Goal: Transaction & Acquisition: Obtain resource

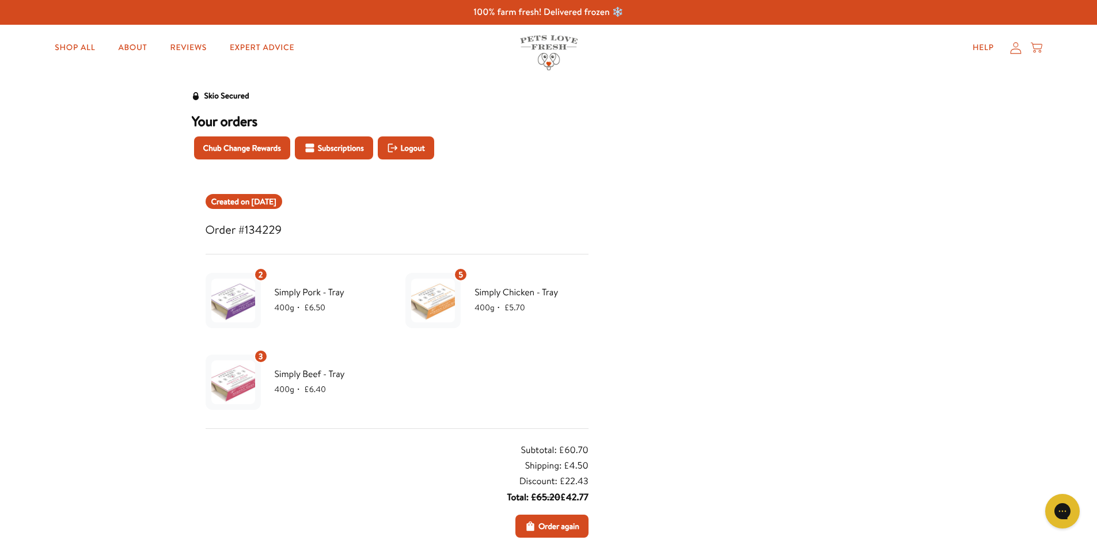
click at [246, 386] on img at bounding box center [233, 382] width 44 height 44
click at [561, 526] on span "Order again" at bounding box center [558, 526] width 41 height 13
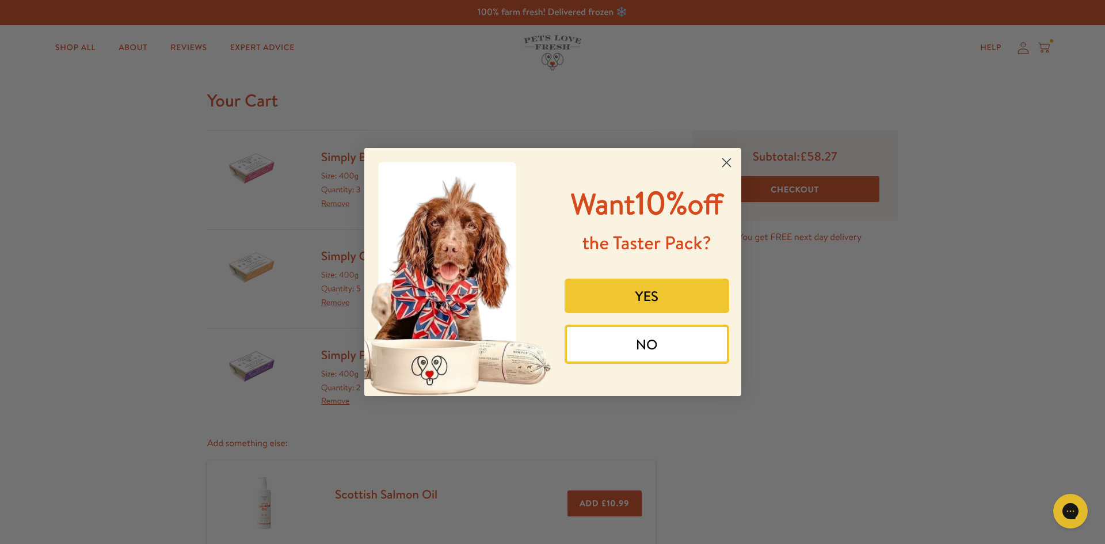
click at [611, 352] on button "NO" at bounding box center [647, 344] width 165 height 39
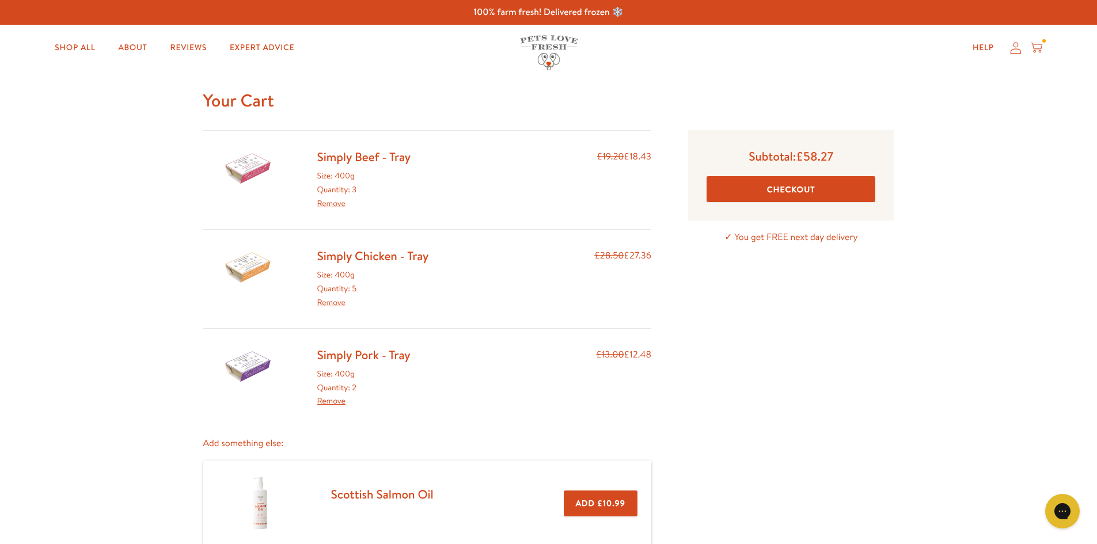
click at [1013, 50] on icon at bounding box center [1016, 48] width 12 height 12
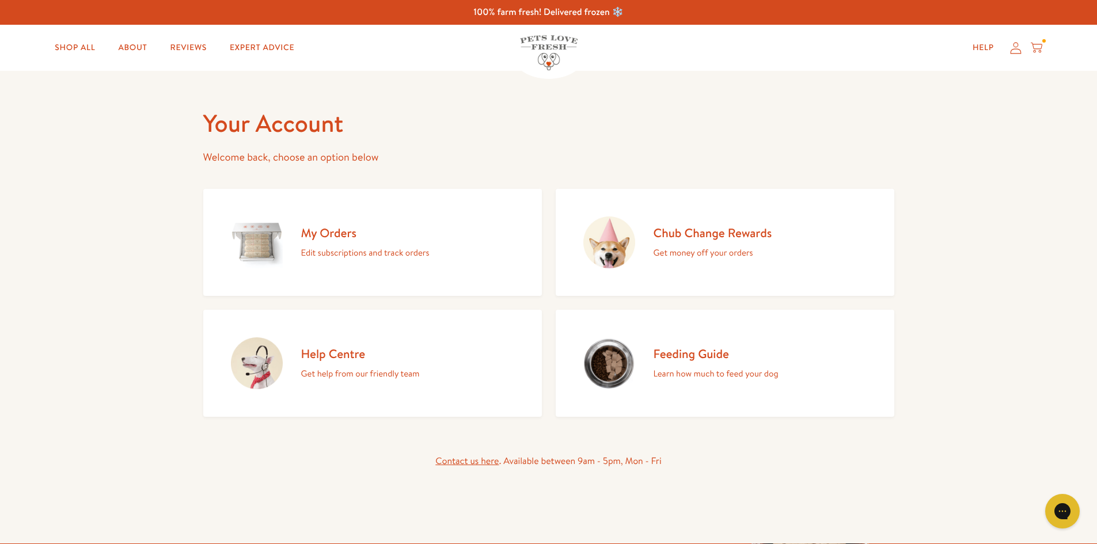
click at [1038, 47] on icon at bounding box center [1036, 47] width 12 height 13
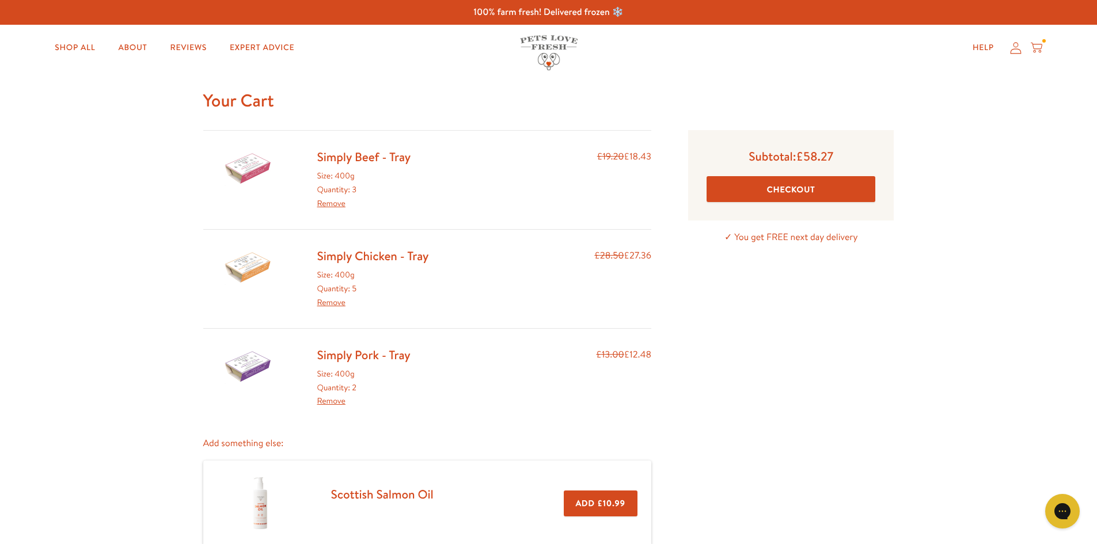
click at [329, 205] on link "Remove" at bounding box center [331, 203] width 28 height 12
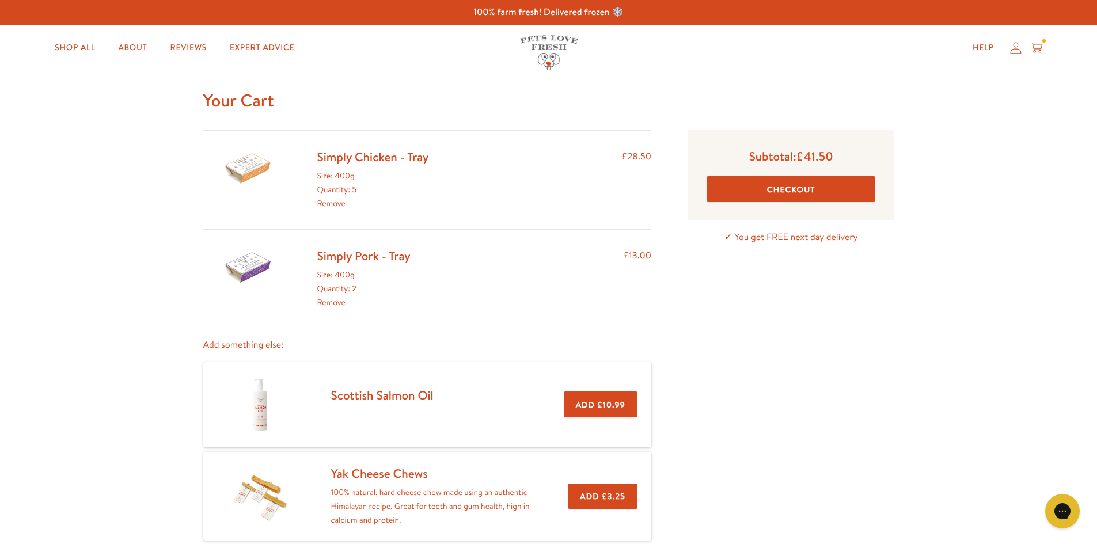
click at [333, 207] on link "Remove" at bounding box center [331, 203] width 28 height 12
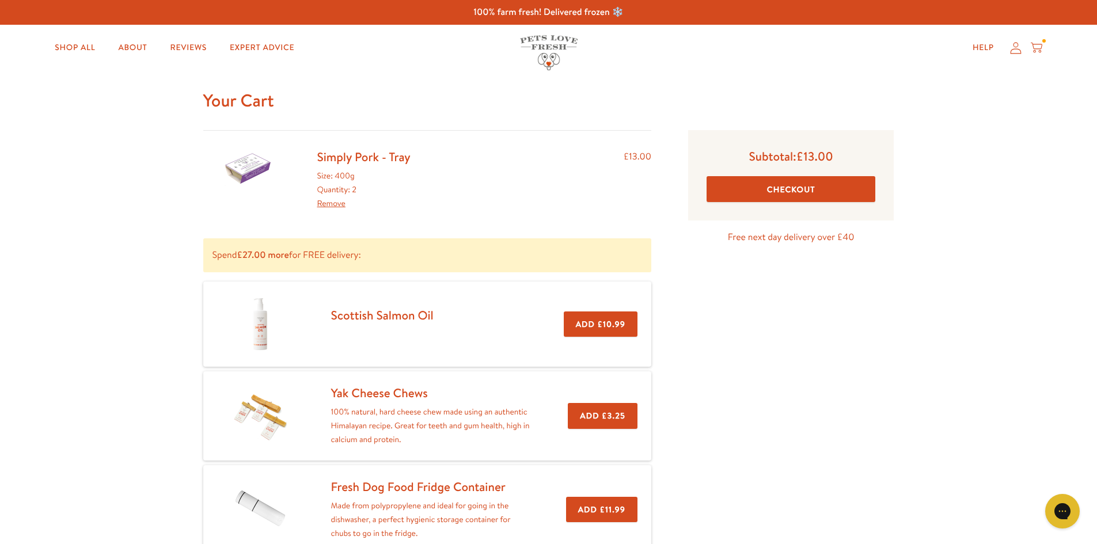
click at [336, 200] on link "Remove" at bounding box center [331, 203] width 28 height 12
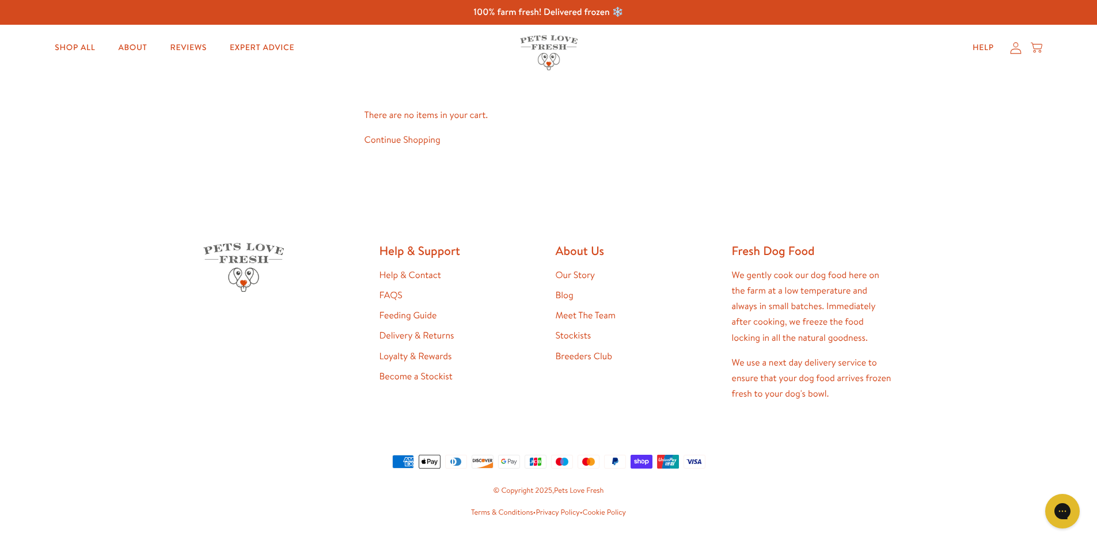
click at [1015, 45] on icon at bounding box center [1016, 48] width 12 height 12
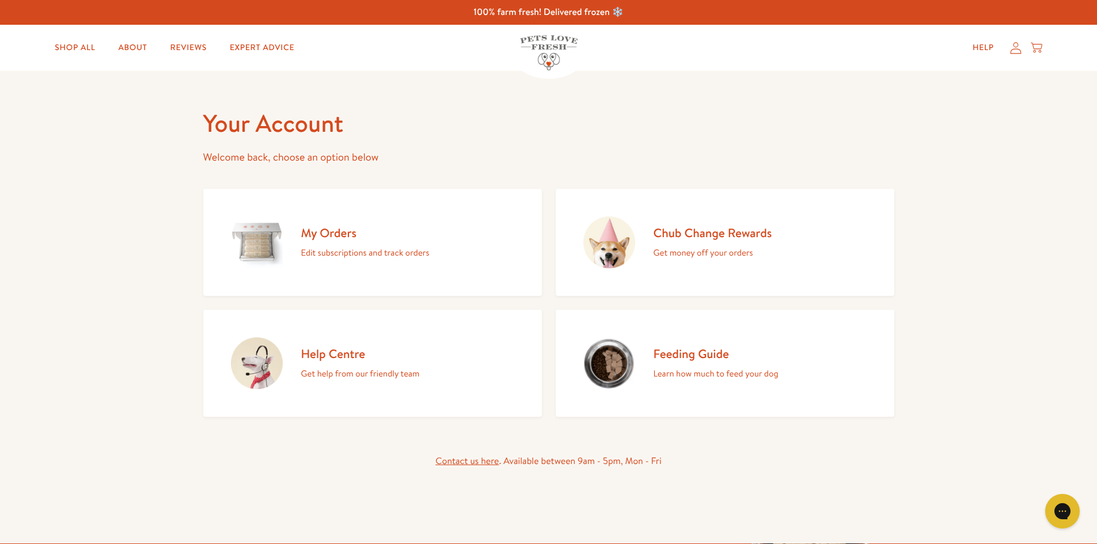
click at [269, 237] on img at bounding box center [257, 242] width 52 height 52
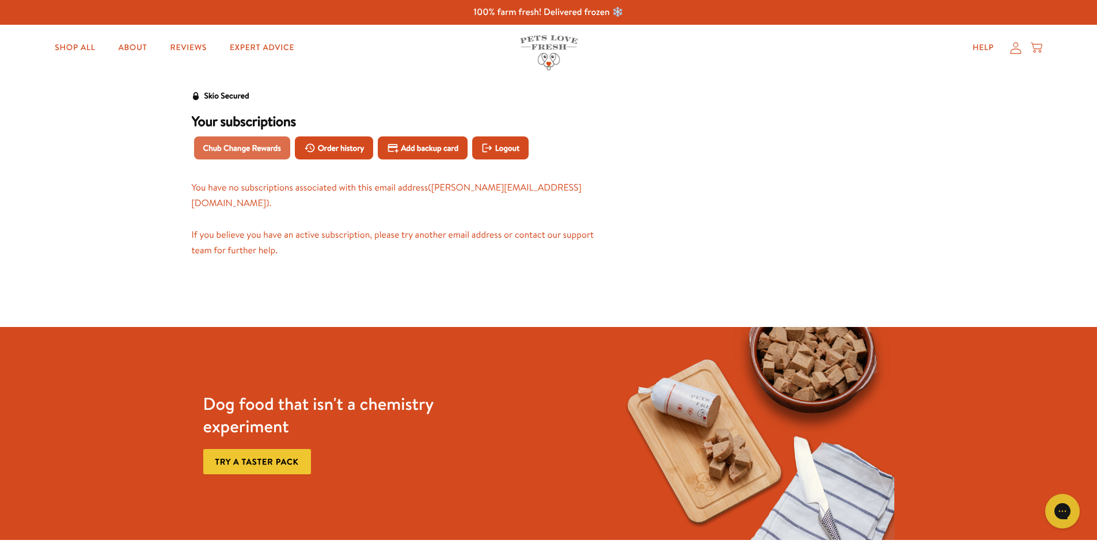
click at [244, 146] on span "Chub Change Rewards" at bounding box center [242, 148] width 78 height 13
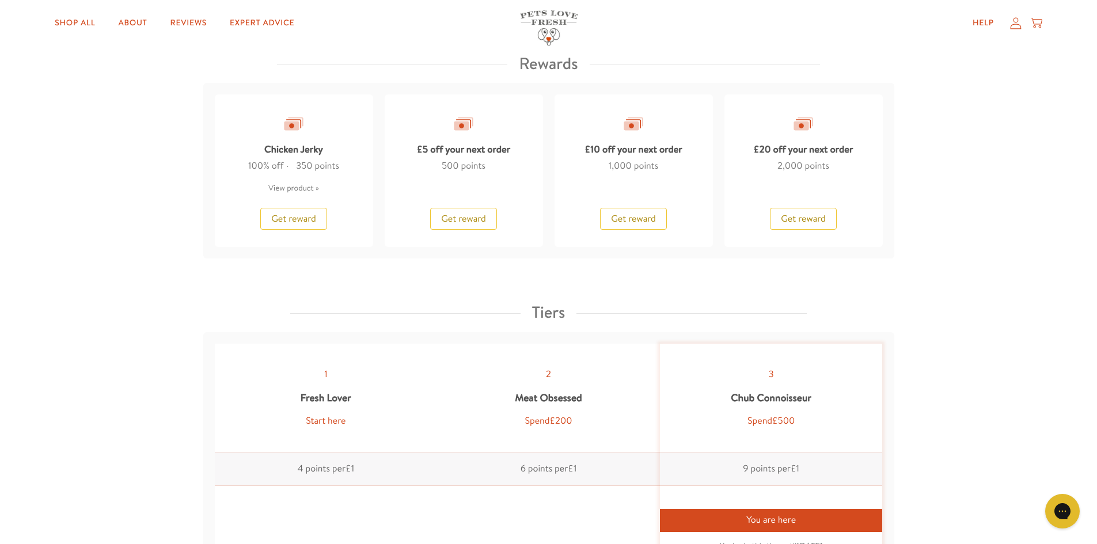
scroll to position [999, 0]
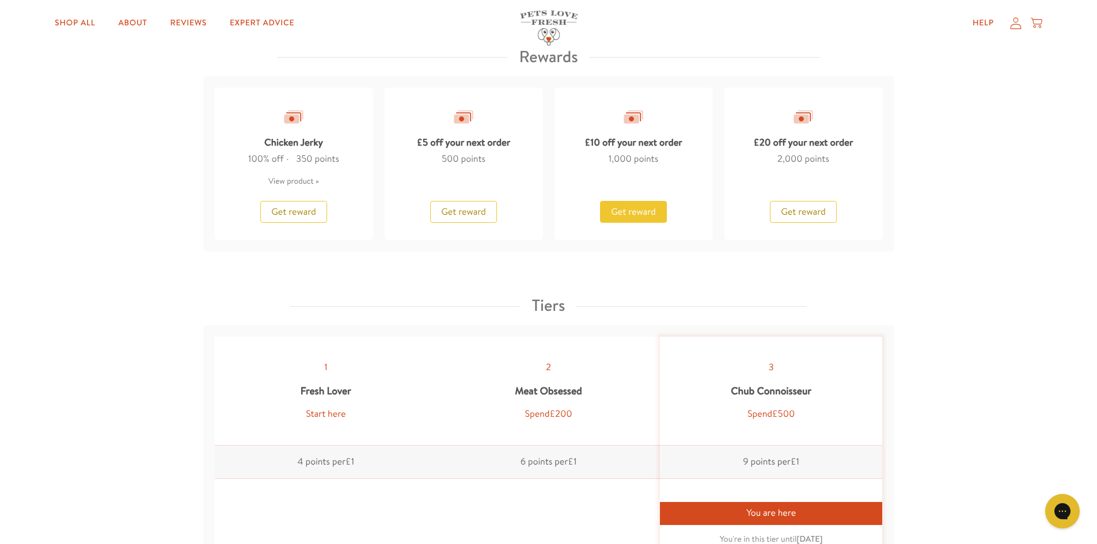
click at [642, 213] on span "Get reward" at bounding box center [633, 212] width 45 height 13
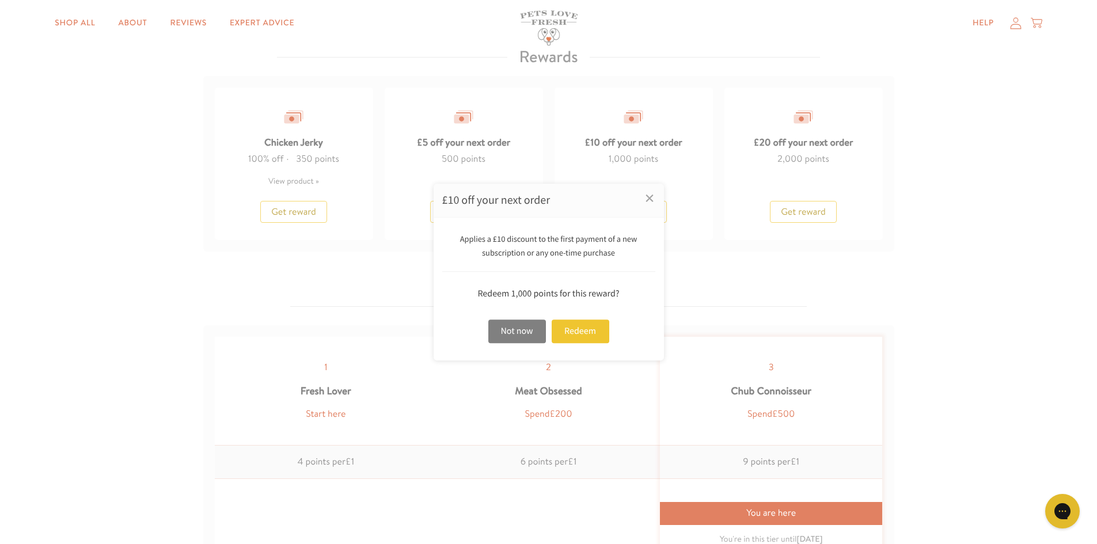
click at [519, 329] on div "Not now" at bounding box center [517, 331] width 58 height 24
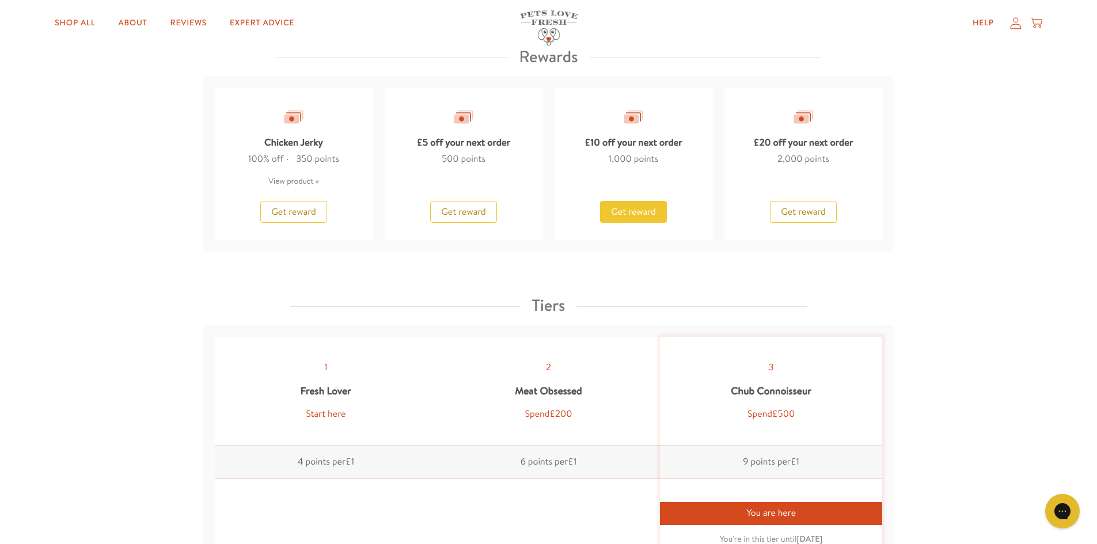
click at [642, 210] on span "Get reward" at bounding box center [633, 212] width 45 height 13
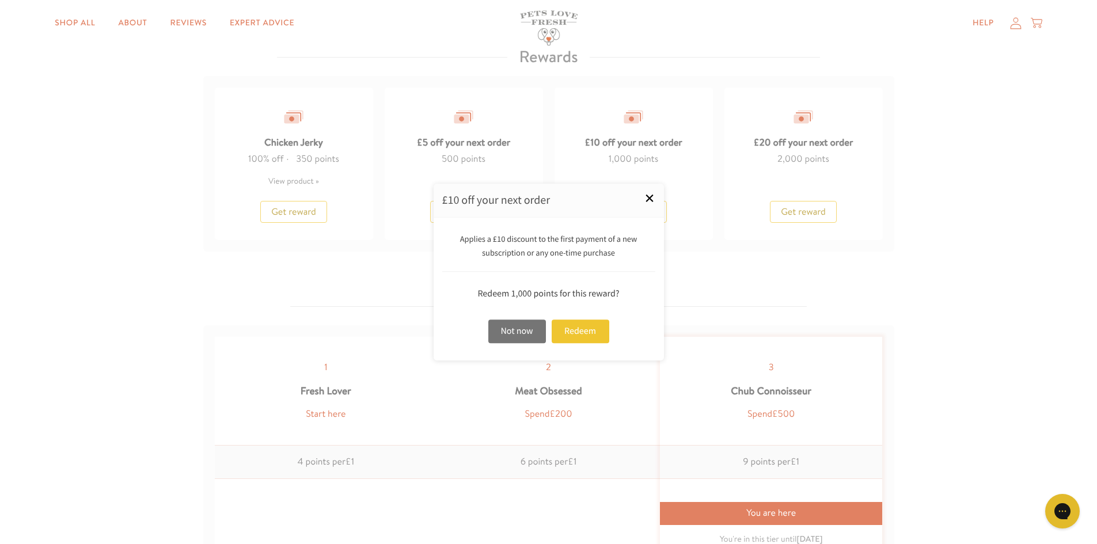
click at [652, 196] on link "×" at bounding box center [649, 198] width 29 height 29
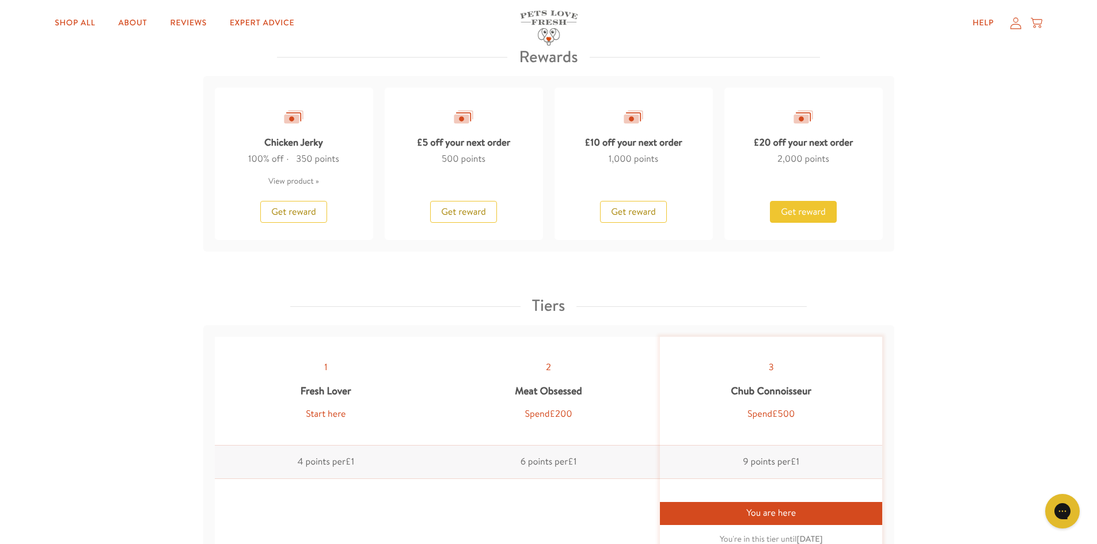
click at [808, 214] on span "Get reward" at bounding box center [803, 212] width 45 height 13
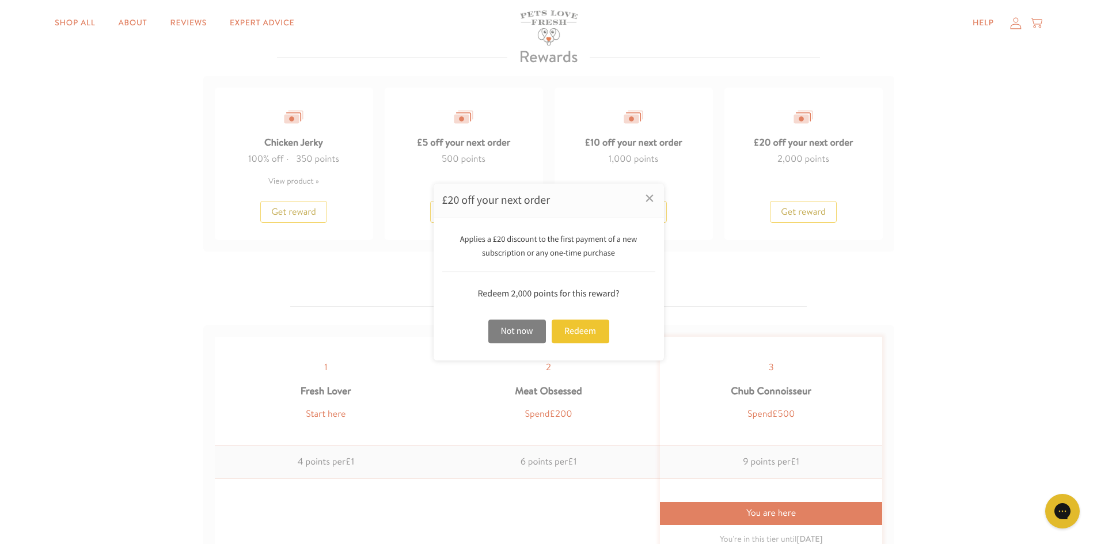
click at [511, 330] on div "Not now" at bounding box center [517, 331] width 58 height 24
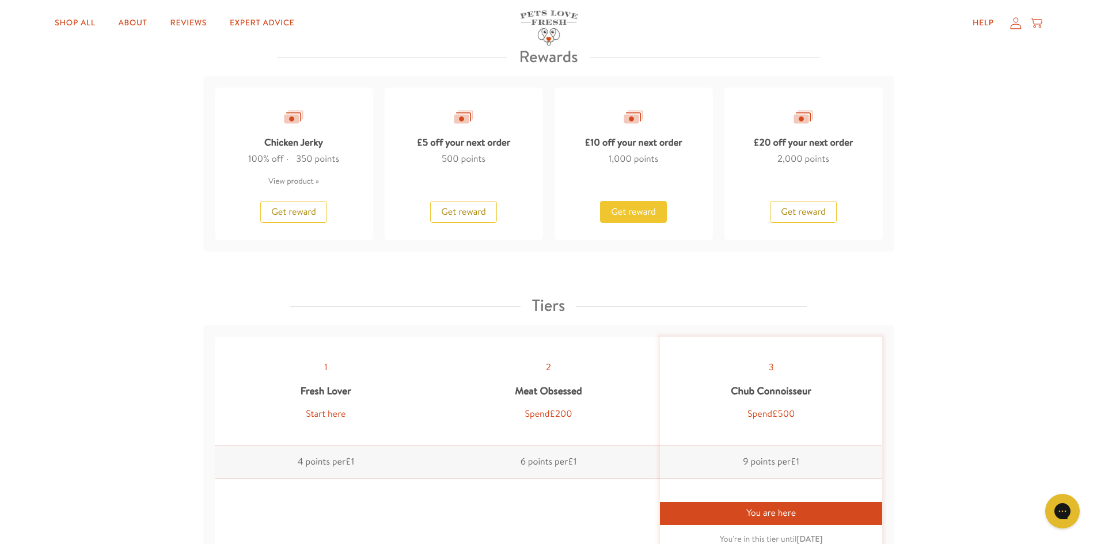
click at [645, 206] on span "Get reward" at bounding box center [633, 212] width 45 height 13
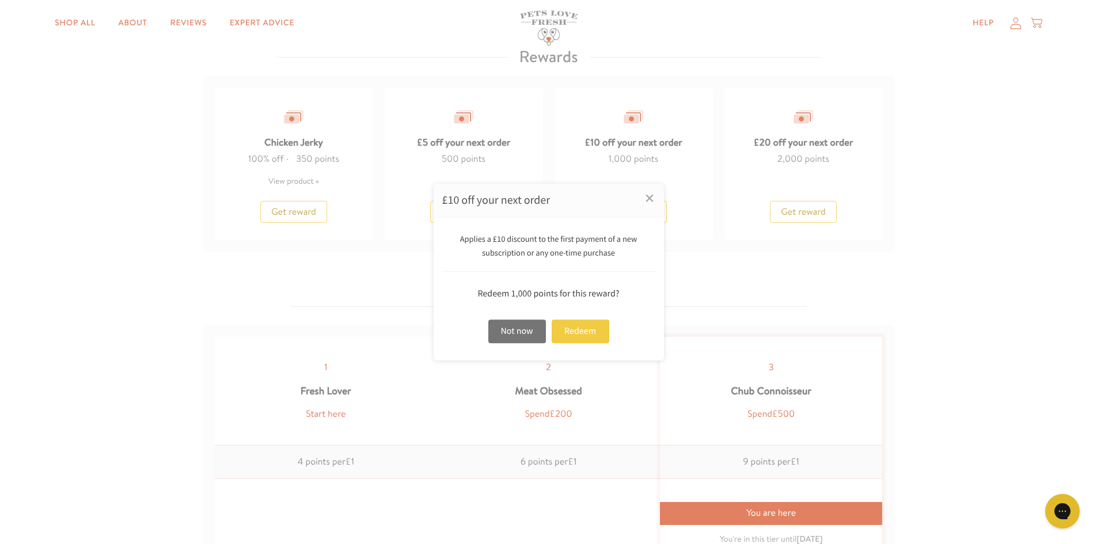
click at [588, 337] on div "Redeem" at bounding box center [580, 331] width 58 height 24
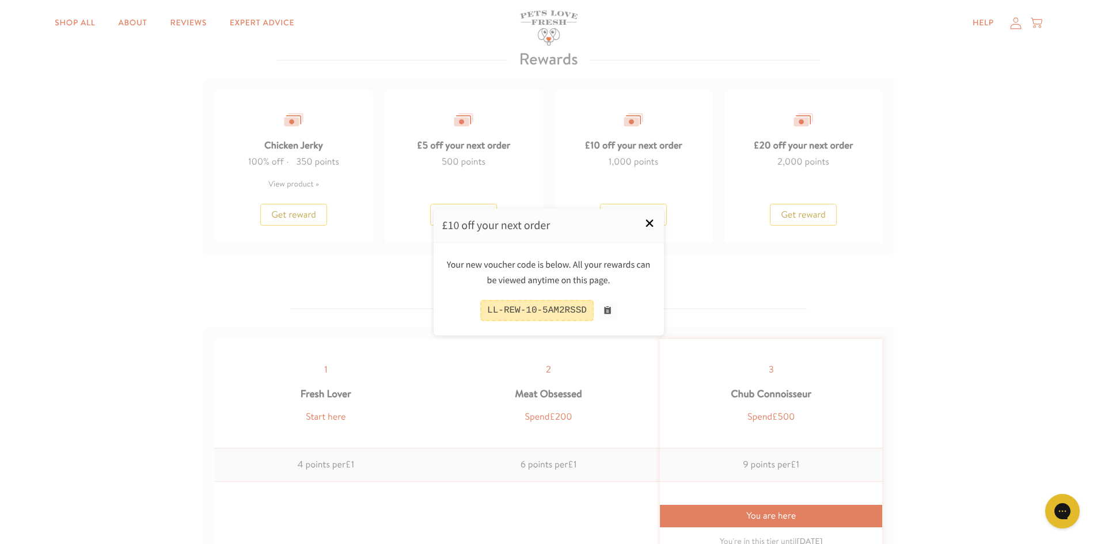
scroll to position [1002, 0]
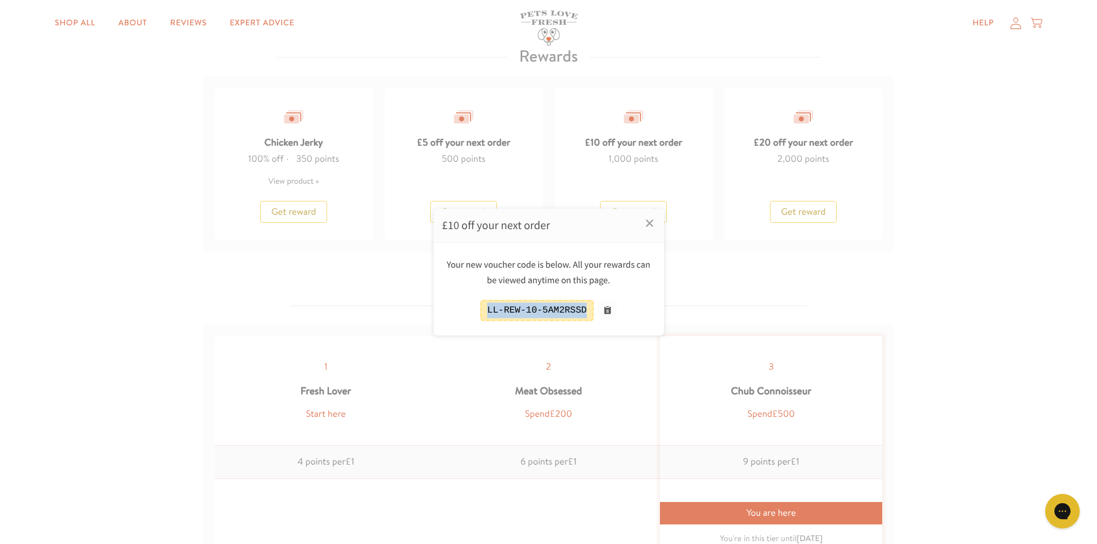
drag, startPoint x: 584, startPoint y: 310, endPoint x: 468, endPoint y: 314, distance: 115.8
click at [468, 314] on div "LL-REW-10-5AM2RSSD" at bounding box center [548, 310] width 213 height 21
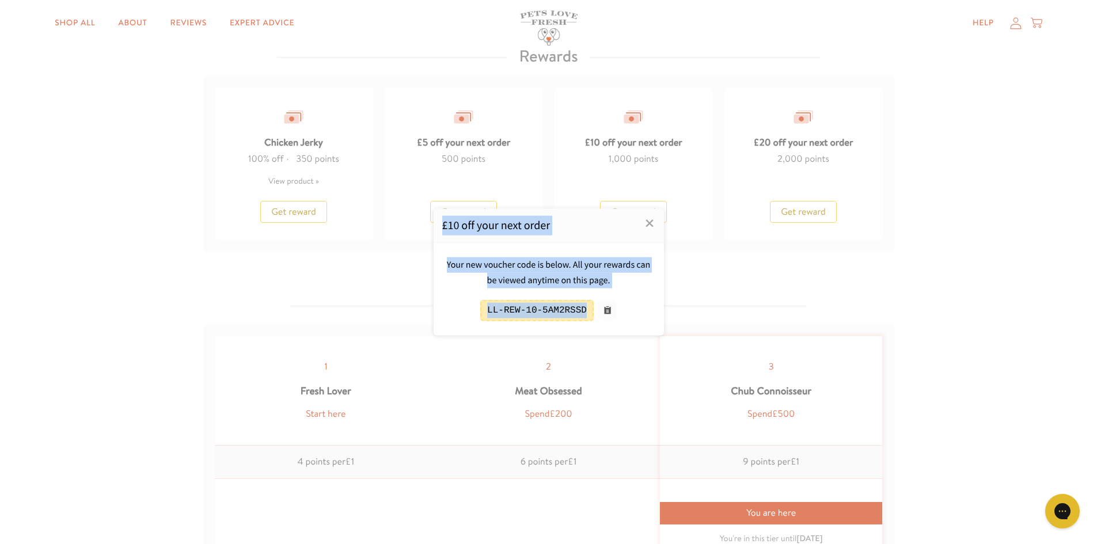
drag, startPoint x: 583, startPoint y: 311, endPoint x: 418, endPoint y: 318, distance: 165.4
copy div "£10 off your next order × Your new voucher code is below. All your rewards can …"
click at [1013, 22] on div at bounding box center [548, 272] width 1097 height 544
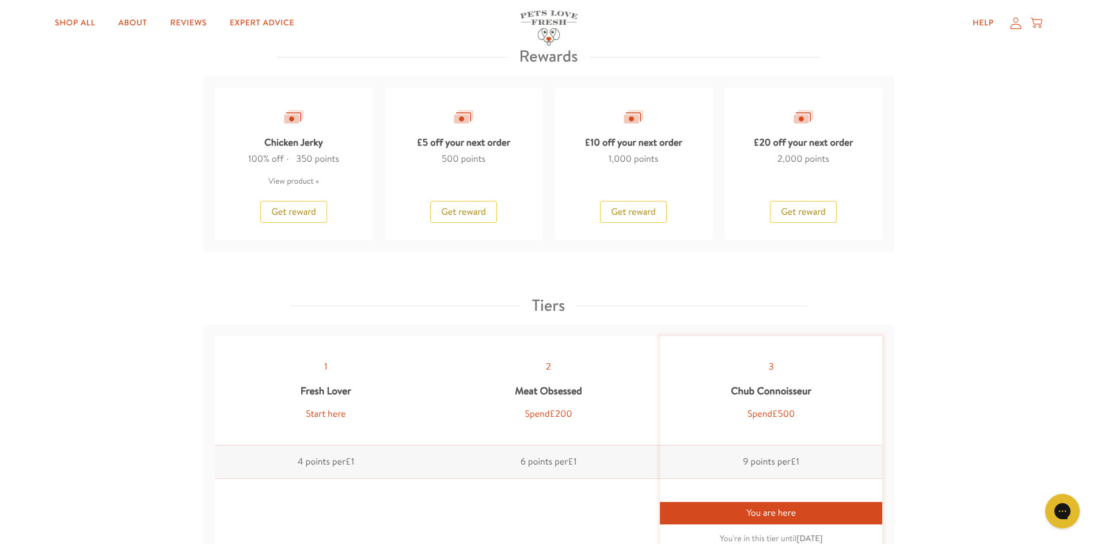
click at [1015, 22] on icon at bounding box center [1016, 23] width 12 height 12
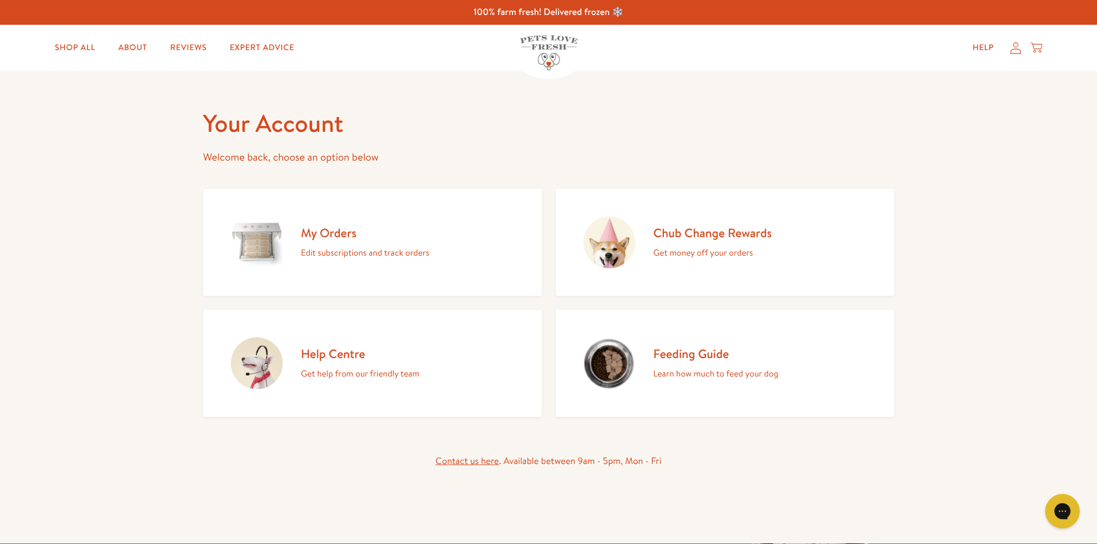
click at [272, 236] on img at bounding box center [257, 242] width 52 height 52
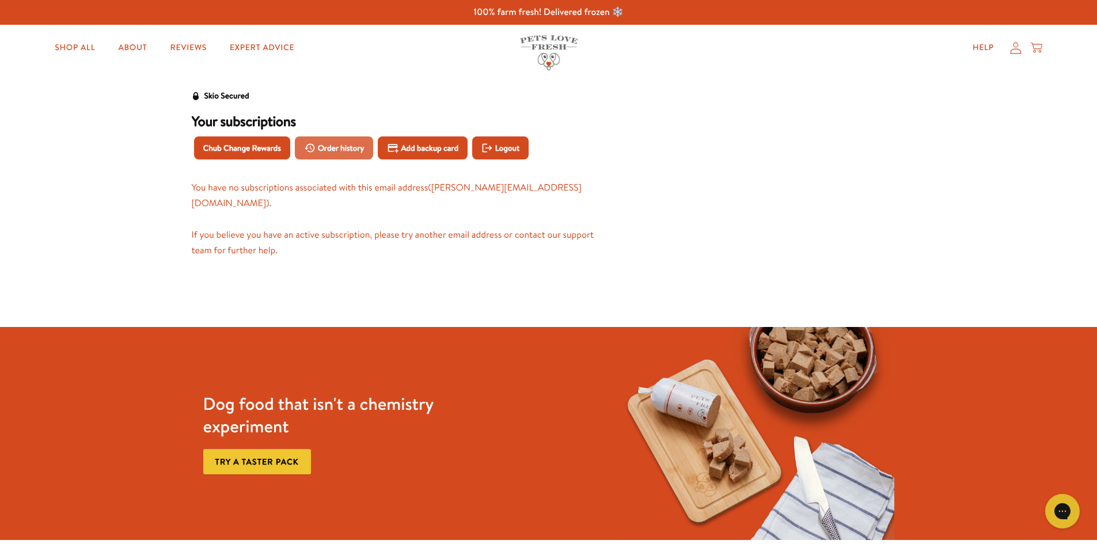
click at [335, 146] on span "Order history" at bounding box center [341, 148] width 47 height 13
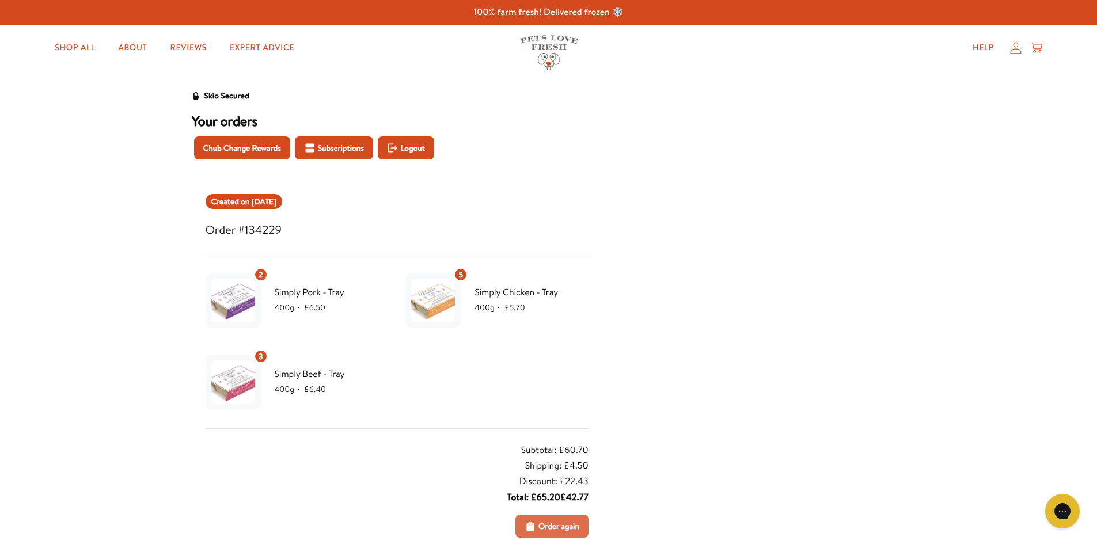
click at [551, 524] on span "Order again" at bounding box center [558, 526] width 41 height 13
